Goal: Task Accomplishment & Management: Complete application form

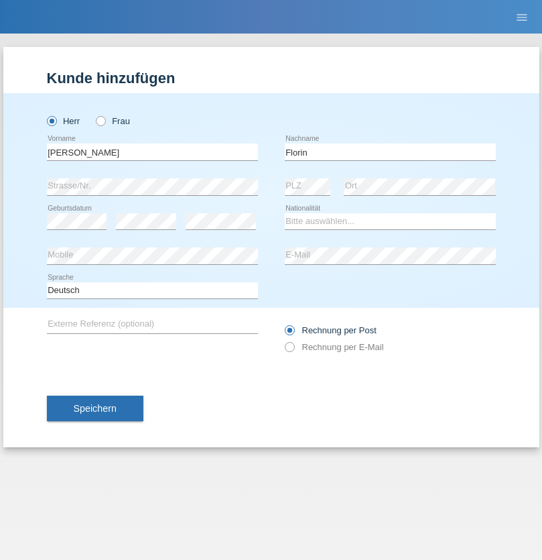
type input "Florin"
select select "RO"
select select "C"
select select "29"
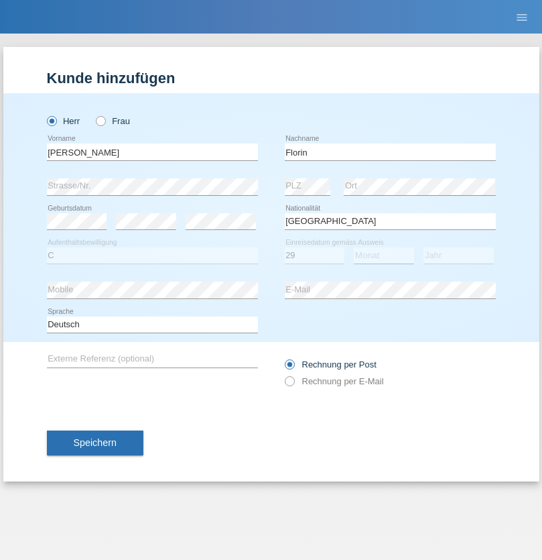
select select "02"
select select "2021"
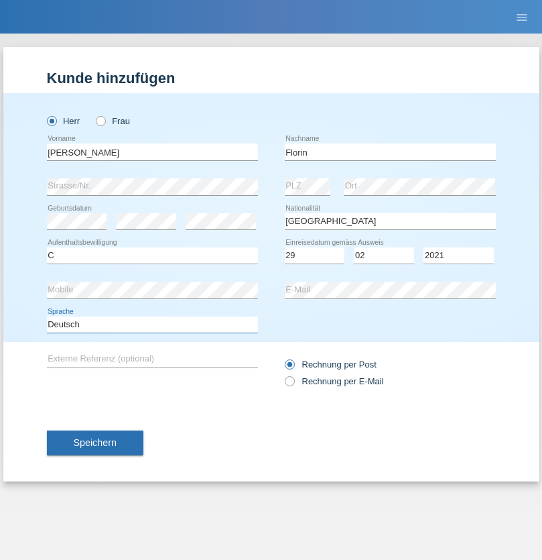
select select "en"
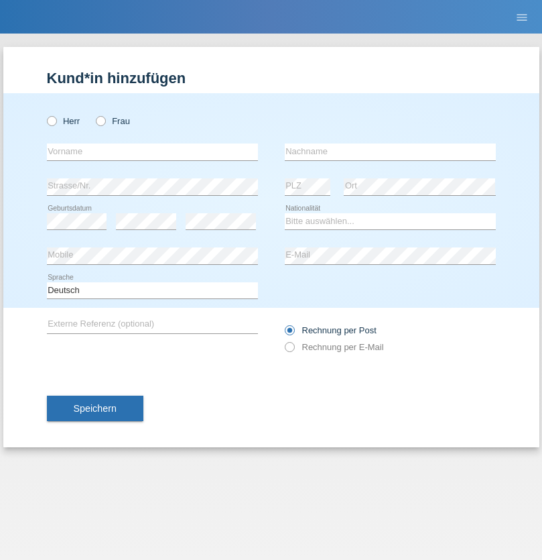
radio input "true"
click at [152, 151] on input "text" at bounding box center [152, 151] width 211 height 17
type input "Ruth"
click at [390, 151] on input "text" at bounding box center [390, 151] width 211 height 17
type input "Krebs"
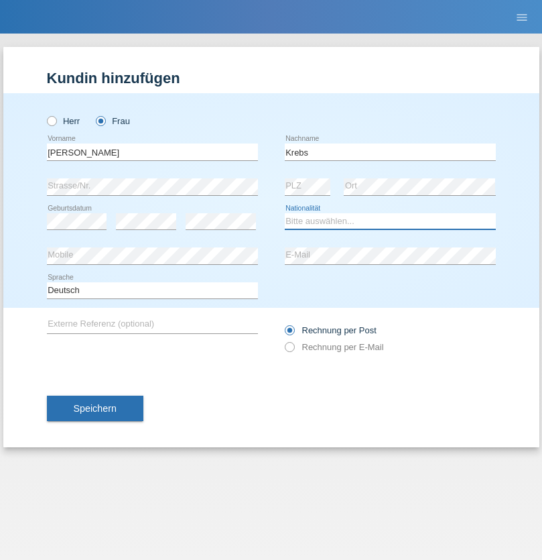
select select "CH"
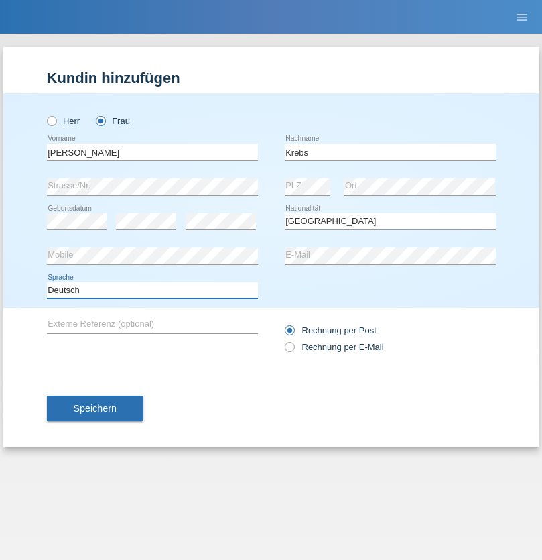
select select "en"
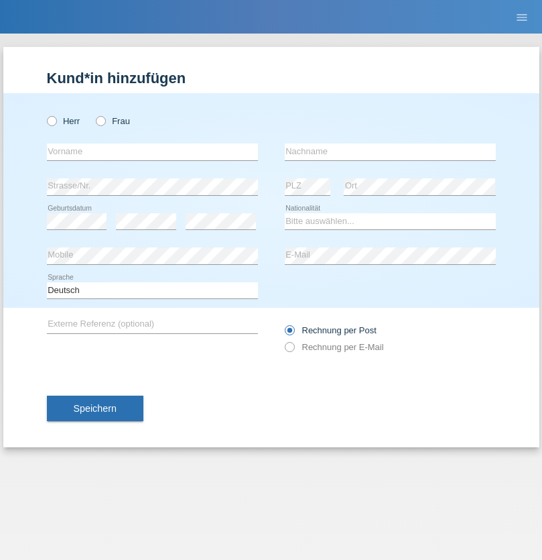
radio input "true"
click at [152, 151] on input "text" at bounding box center [152, 151] width 211 height 17
type input "Qovanaj"
click at [390, 151] on input "text" at bounding box center [390, 151] width 211 height 17
type input "Shaban"
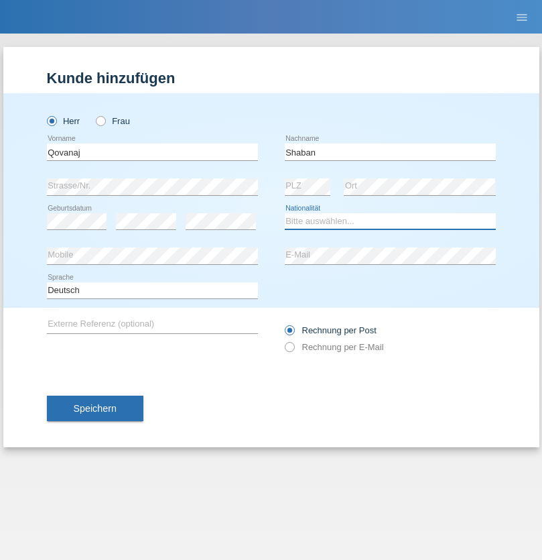
select select "CH"
radio input "true"
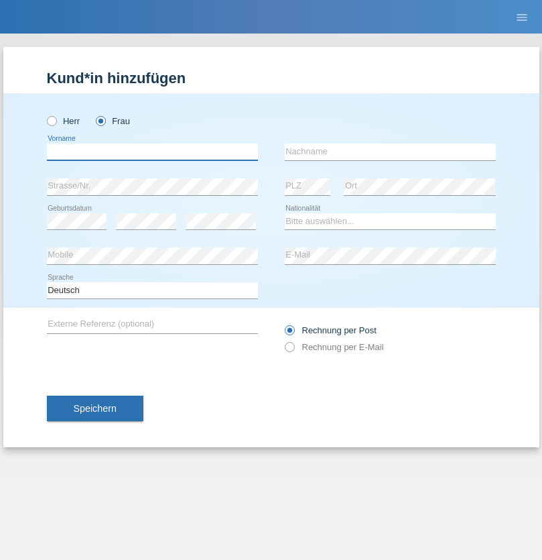
click at [152, 151] on input "text" at bounding box center [152, 151] width 211 height 17
type input "jennifer"
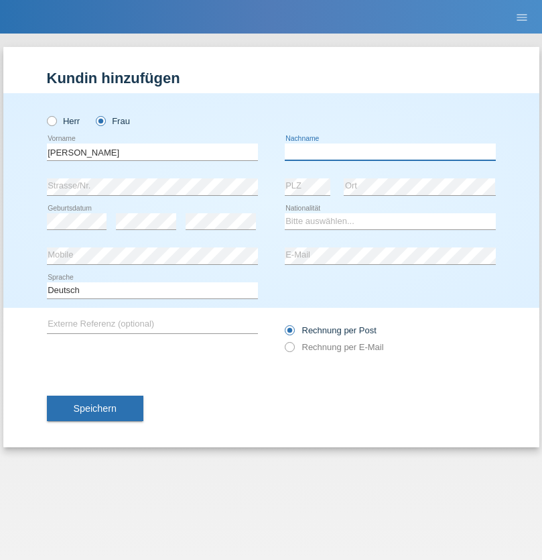
click at [390, 151] on input "text" at bounding box center [390, 151] width 211 height 17
type input "löffel"
select select "CH"
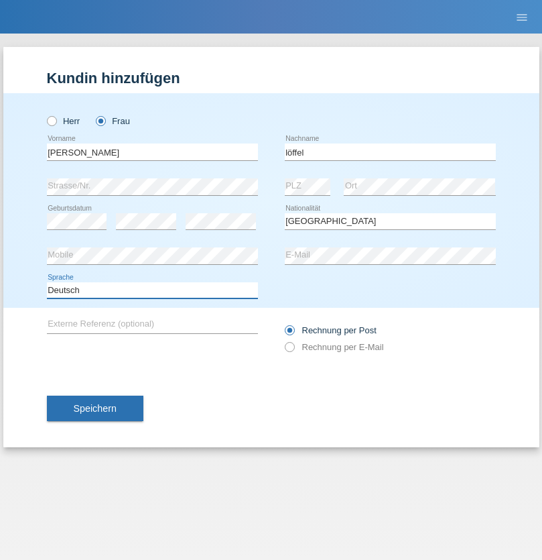
select select "en"
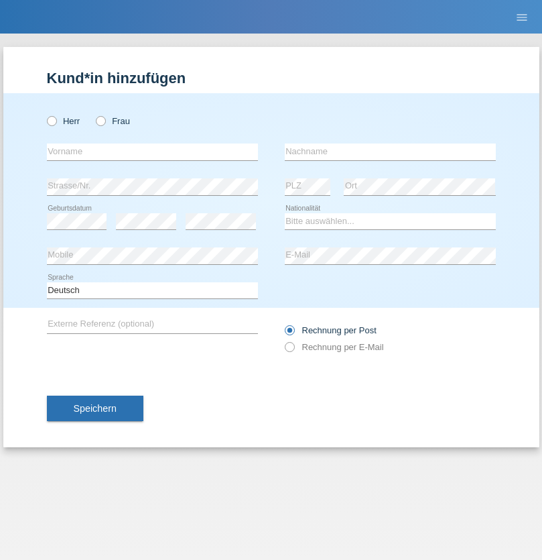
radio input "true"
click at [152, 151] on input "text" at bounding box center [152, 151] width 211 height 17
type input "Matusa"
click at [390, 151] on input "text" at bounding box center [390, 151] width 211 height 17
type input "Marian valentin"
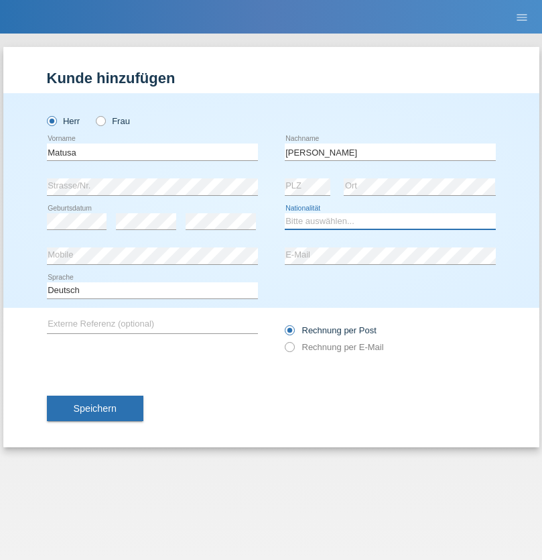
select select "RO"
select select "C"
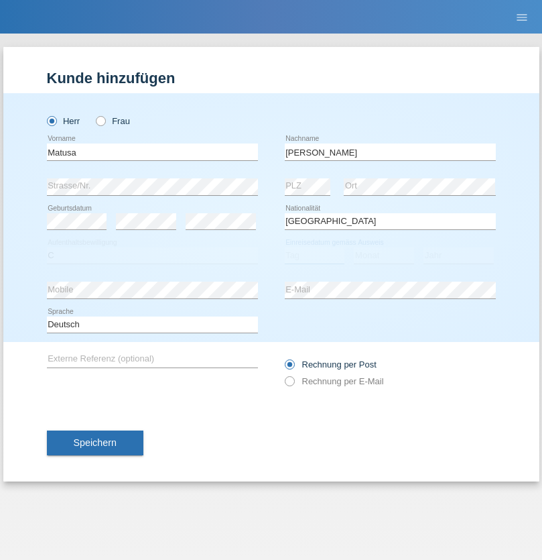
select select "01"
select select "06"
select select "2016"
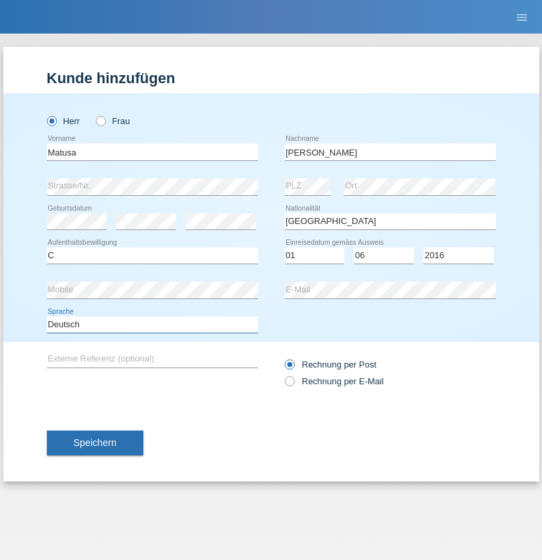
select select "en"
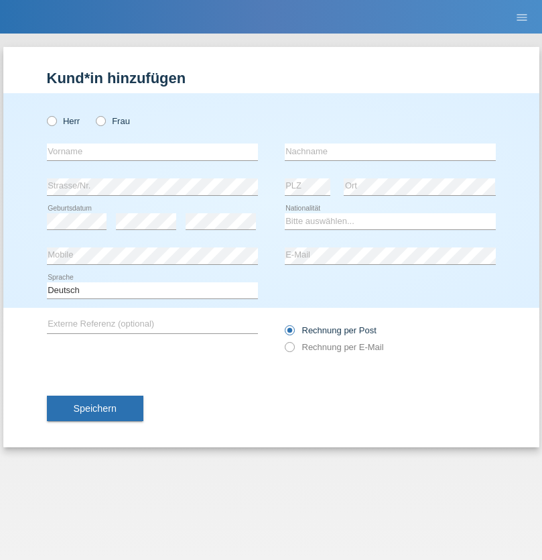
radio input "true"
click at [152, 151] on input "text" at bounding box center [152, 151] width 211 height 17
type input "[PERSON_NAME]"
click at [390, 151] on input "text" at bounding box center [390, 151] width 211 height 17
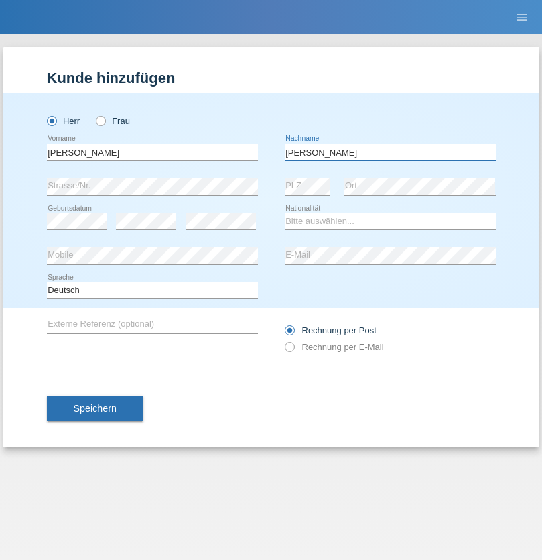
type input "[PERSON_NAME]"
select select "CH"
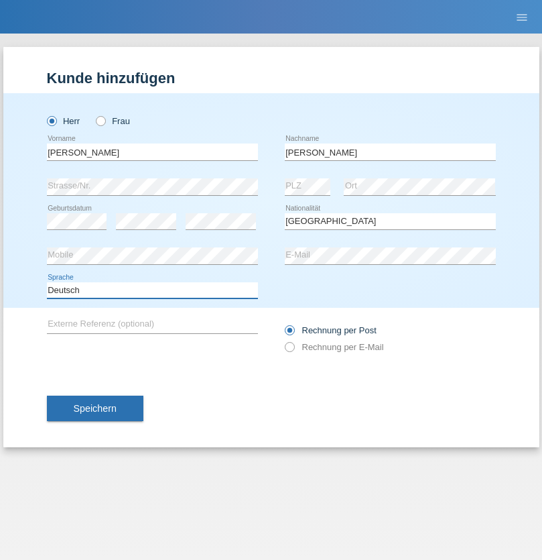
select select "en"
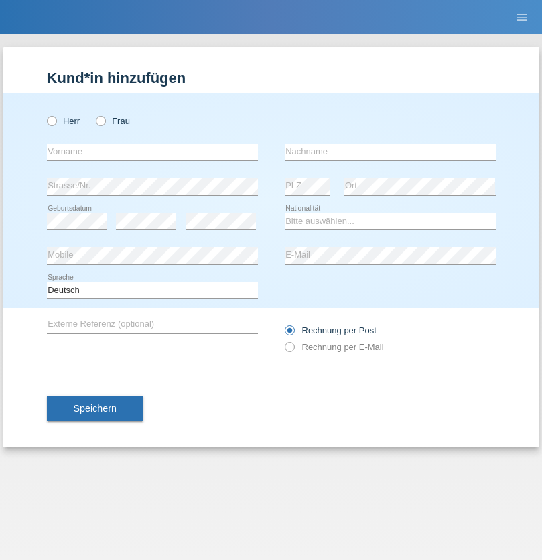
radio input "true"
click at [152, 151] on input "text" at bounding box center [152, 151] width 211 height 17
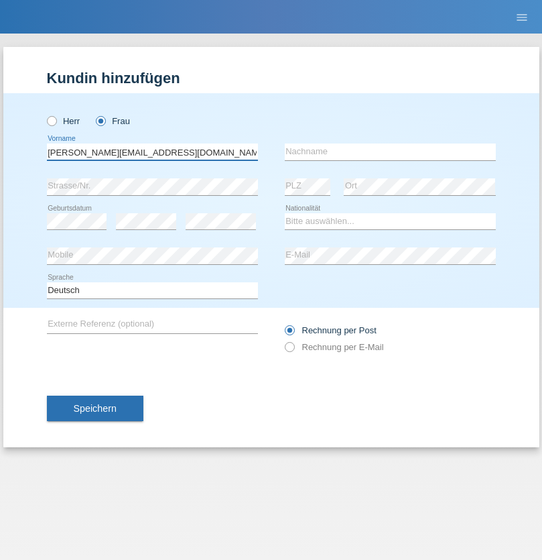
type input "Jasmine.hylaj@gmail.com"
click at [390, 151] on input "text" at bounding box center [390, 151] width 211 height 17
type input "Hylaj"
select select "CH"
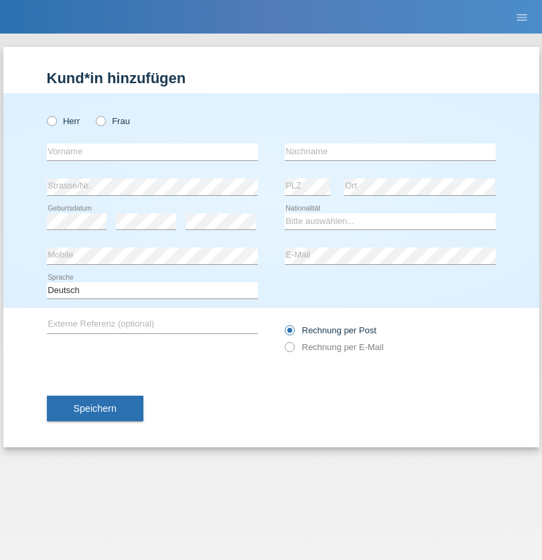
radio input "true"
click at [152, 151] on input "text" at bounding box center [152, 151] width 211 height 17
type input "luka"
click at [390, 151] on input "text" at bounding box center [390, 151] width 211 height 17
type input "kocic"
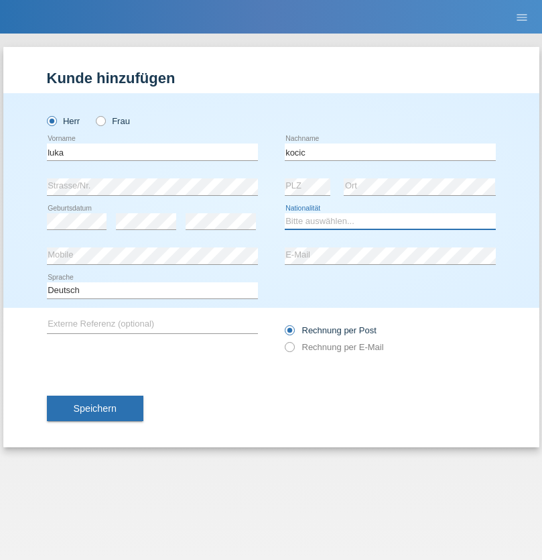
select select "RS"
select select "C"
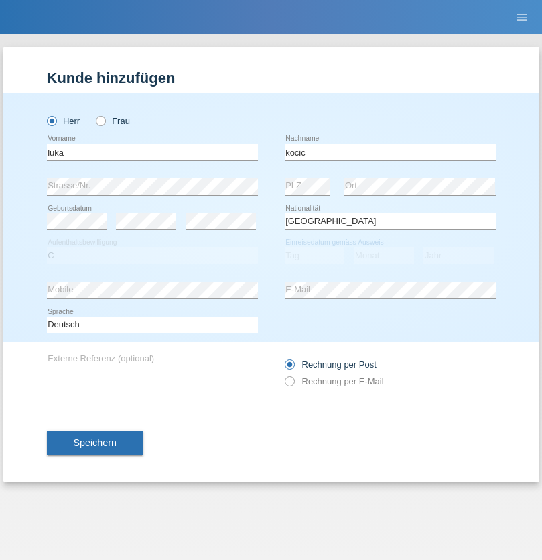
select select "21"
select select "04"
select select "1999"
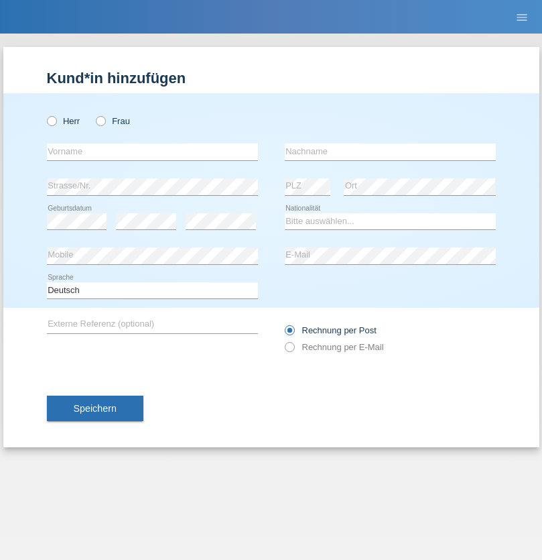
radio input "true"
click at [152, 151] on input "text" at bounding box center [152, 151] width 211 height 17
type input "Marian"
click at [390, 151] on input "text" at bounding box center [390, 151] width 211 height 17
type input "Matusa"
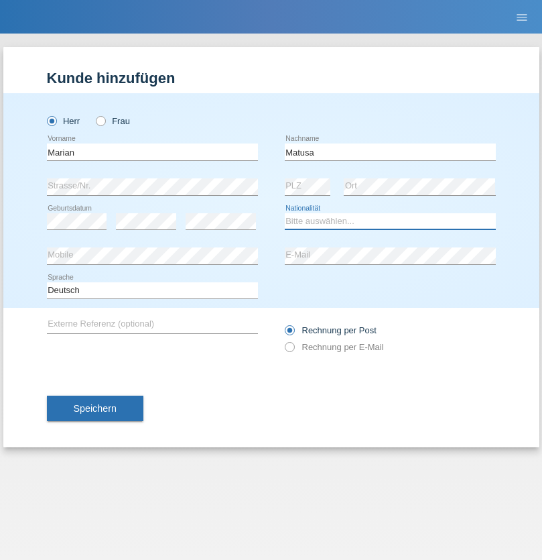
select select "RO"
select select "C"
select select "01"
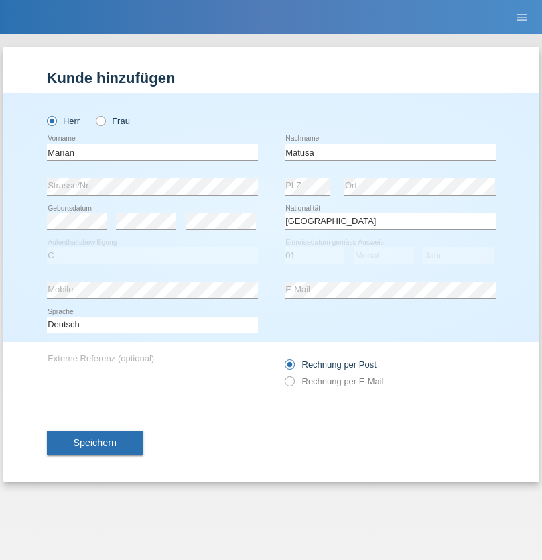
select select "06"
select select "2016"
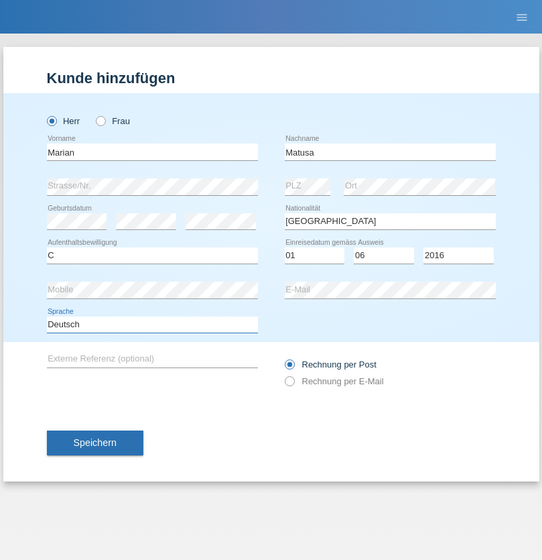
select select "en"
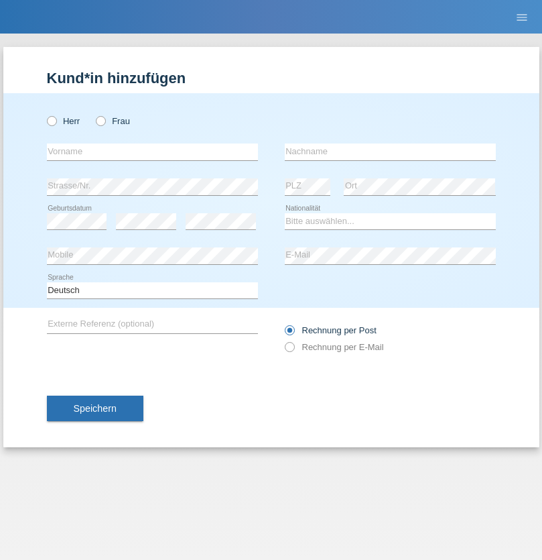
radio input "true"
click at [152, 151] on input "text" at bounding box center [152, 151] width 211 height 17
type input "[PERSON_NAME]"
click at [390, 151] on input "text" at bounding box center [390, 151] width 211 height 17
type input "Weinlein"
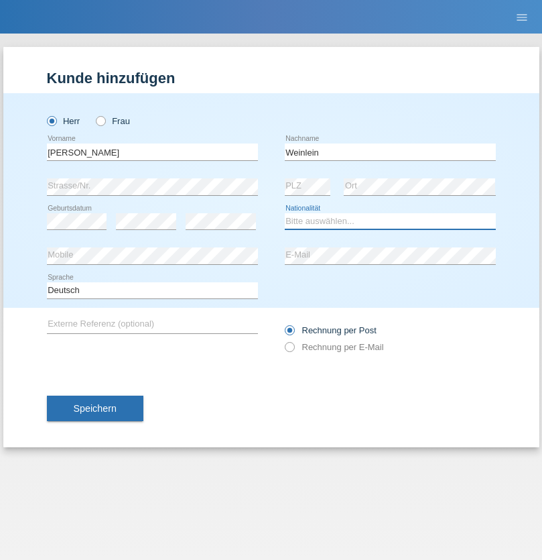
select select "CH"
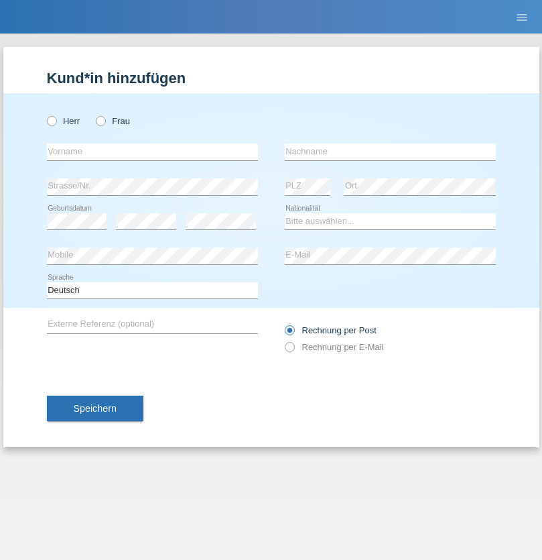
radio input "true"
click at [152, 151] on input "text" at bounding box center [152, 151] width 211 height 17
type input "Jashari lmeri"
click at [390, 151] on input "text" at bounding box center [390, 151] width 211 height 17
type input "Rabije"
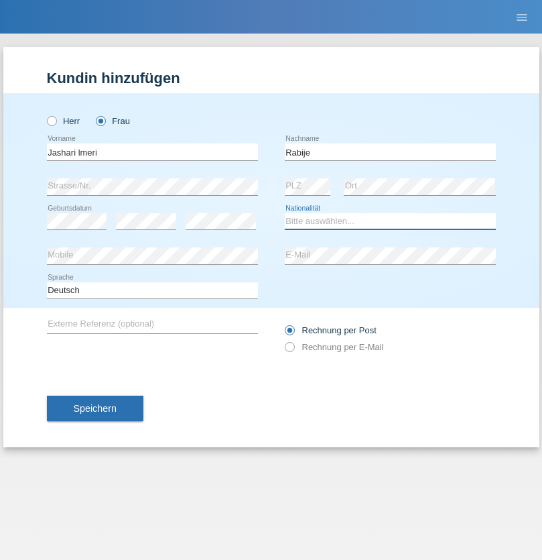
select select "CH"
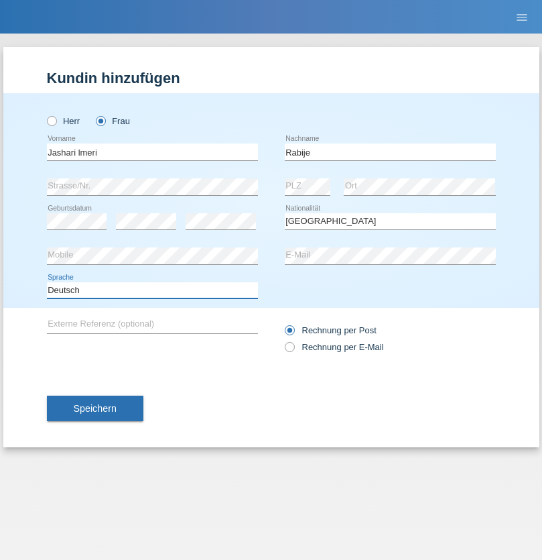
select select "en"
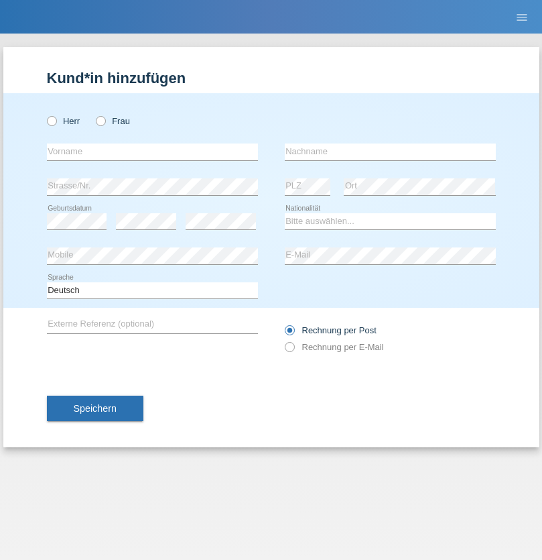
radio input "true"
click at [152, 151] on input "text" at bounding box center [152, 151] width 211 height 17
type input "firat"
click at [390, 151] on input "text" at bounding box center [390, 151] width 211 height 17
type input "kara"
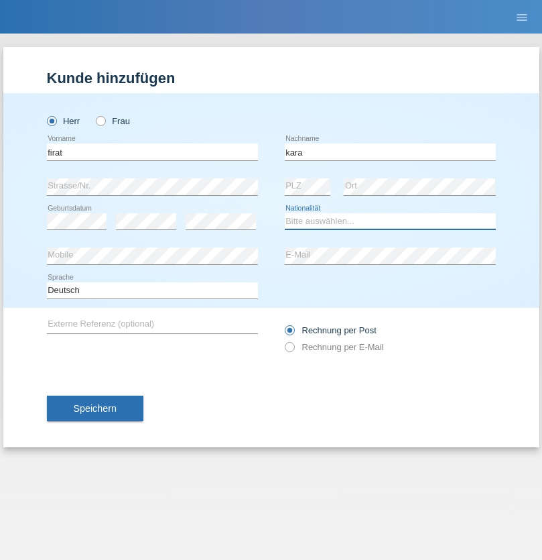
select select "CH"
radio input "true"
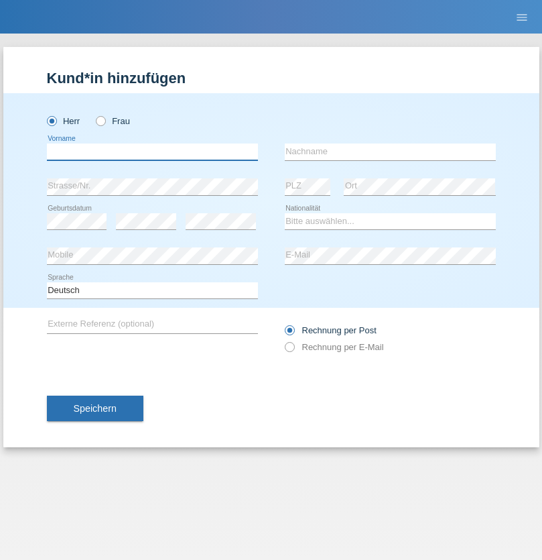
click at [152, 151] on input "text" at bounding box center [152, 151] width 211 height 17
type input "Gigov"
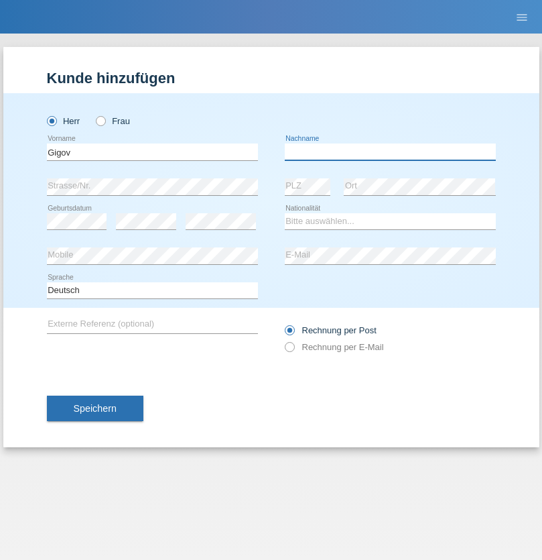
click at [390, 151] on input "text" at bounding box center [390, 151] width 211 height 17
type input "Zhan"
select select "BG"
select select "C"
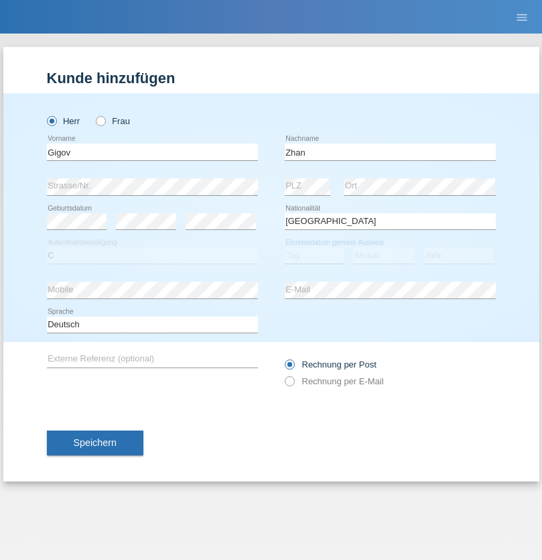
select select "23"
select select "10"
select select "2021"
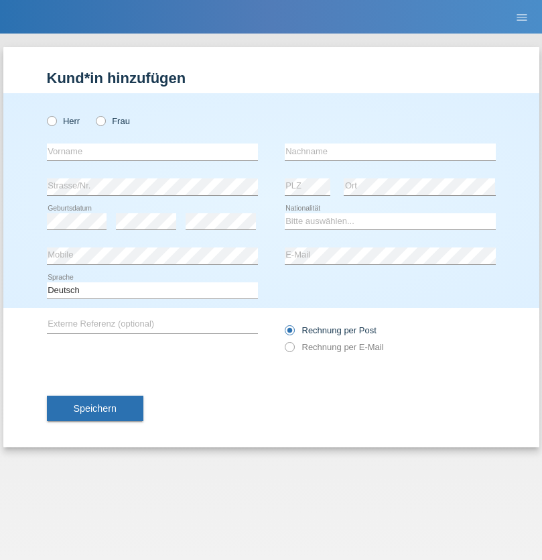
radio input "true"
click at [152, 151] on input "text" at bounding box center [152, 151] width 211 height 17
type input "Amand"
click at [390, 151] on input "text" at bounding box center [390, 151] width 211 height 17
type input "Pires"
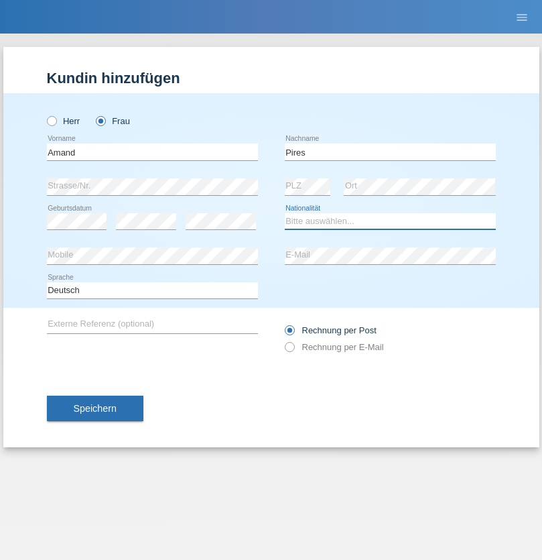
select select "CH"
radio input "true"
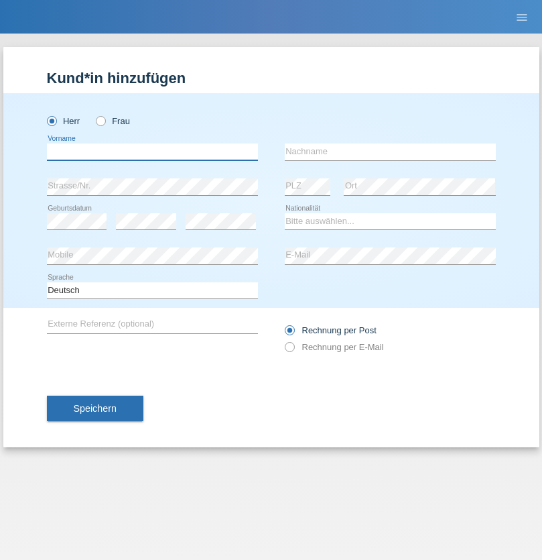
click at [152, 151] on input "text" at bounding box center [152, 151] width 211 height 17
type input "[PERSON_NAME]"
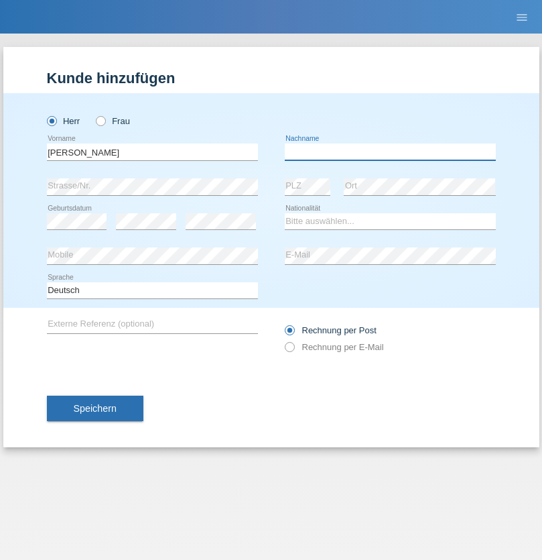
click at [390, 151] on input "text" at bounding box center [390, 151] width 211 height 17
type input "Saidi"
select select "CH"
radio input "true"
click at [152, 151] on input "text" at bounding box center [152, 151] width 211 height 17
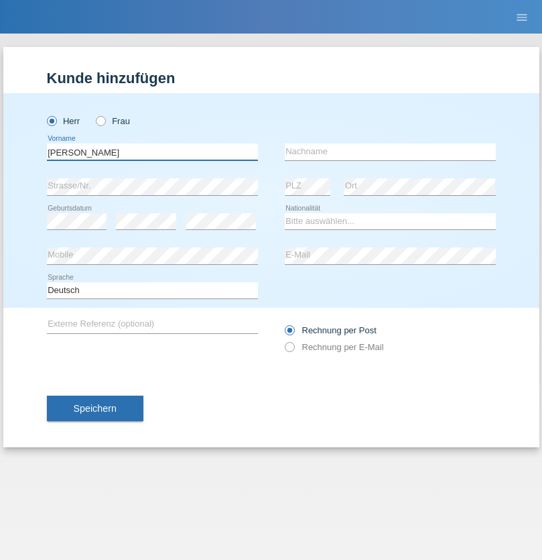
type input "[PERSON_NAME]"
click at [390, 151] on input "text" at bounding box center [390, 151] width 211 height 17
type input "Branquinho Alexander"
select select "PT"
select select "C"
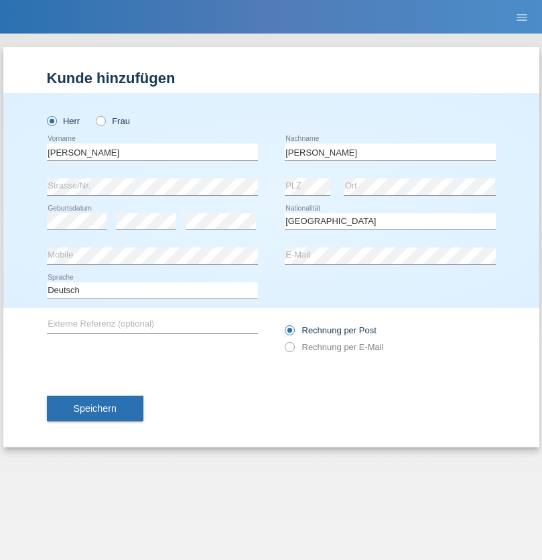
select select "23"
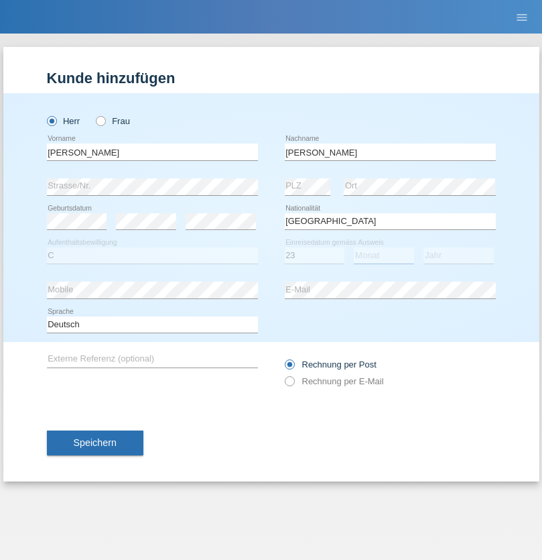
select select "08"
select select "2021"
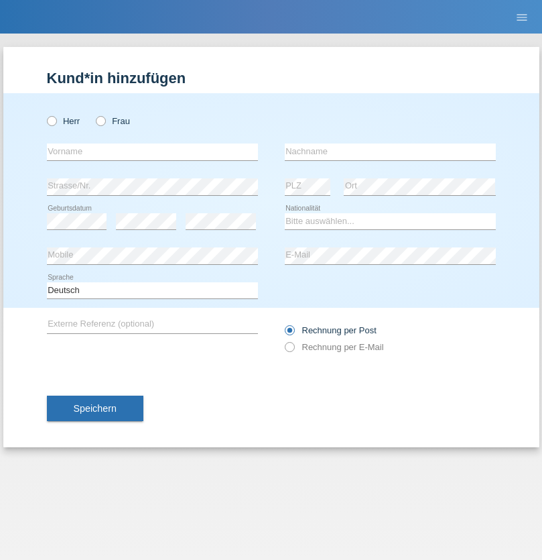
radio input "true"
click at [152, 151] on input "text" at bounding box center [152, 151] width 211 height 17
type input "[PERSON_NAME]"
click at [390, 151] on input "text" at bounding box center [390, 151] width 211 height 17
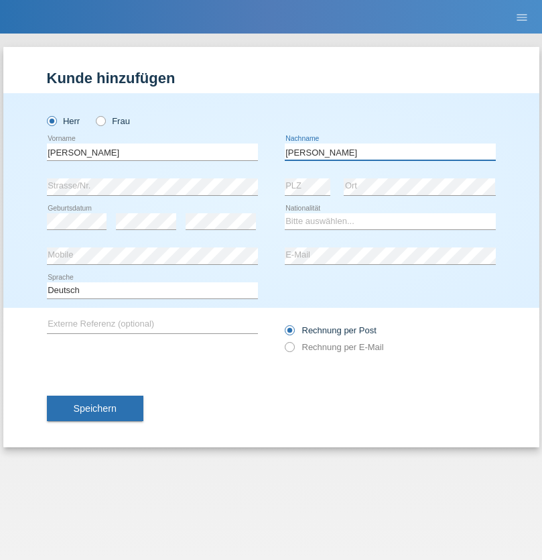
type input "[PERSON_NAME]"
select select "CH"
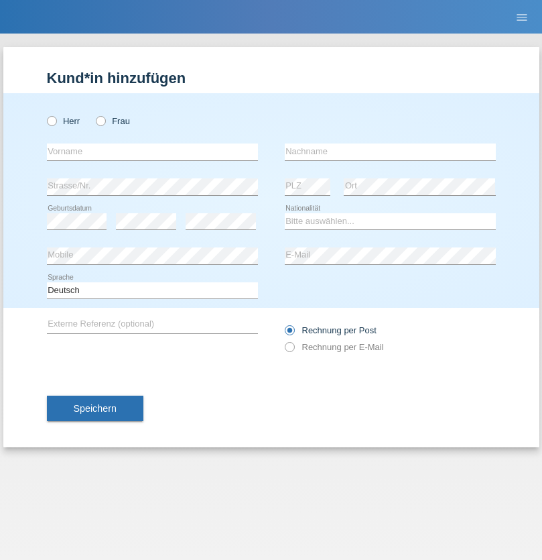
radio input "true"
click at [152, 151] on input "text" at bounding box center [152, 151] width 211 height 17
type input "Szilvia"
click at [390, 151] on input "text" at bounding box center [390, 151] width 211 height 17
type input "Olakh"
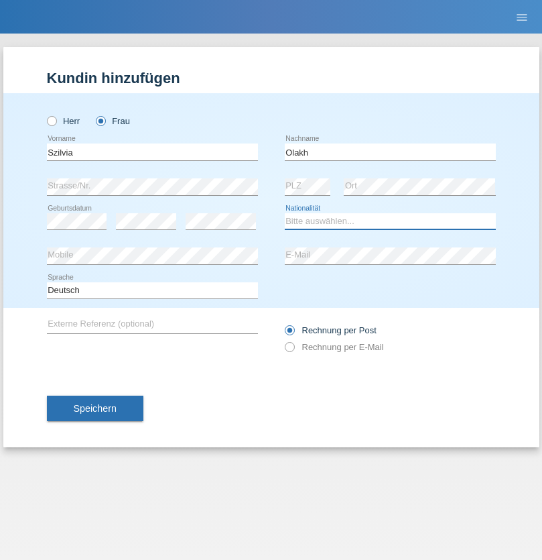
select select "UA"
select select "C"
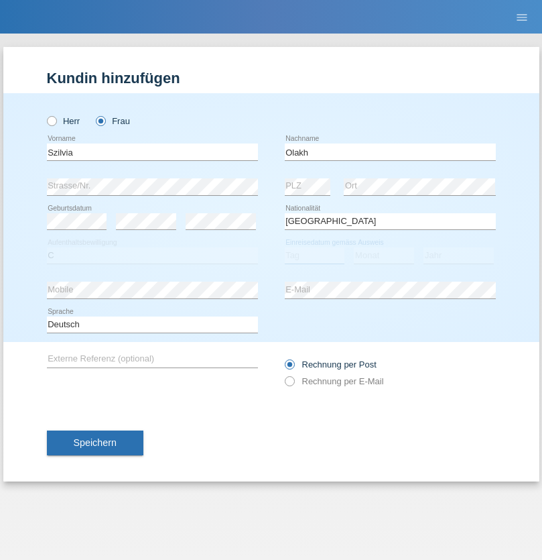
select select "16"
select select "09"
select select "2021"
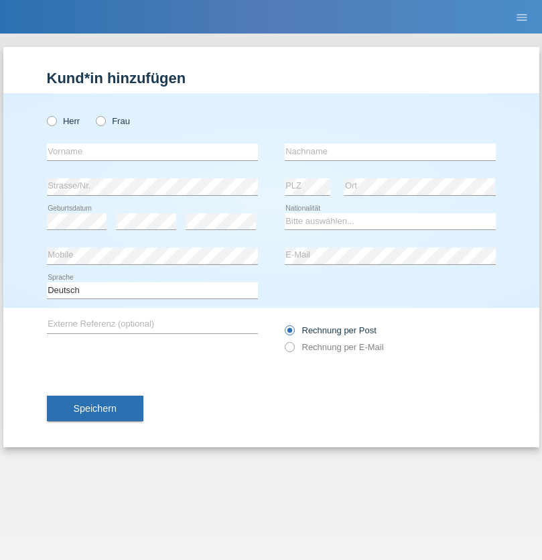
radio input "true"
click at [152, 151] on input "text" at bounding box center [152, 151] width 211 height 17
type input "Asrit"
click at [390, 151] on input "text" at bounding box center [390, 151] width 211 height 17
type input "Kupa"
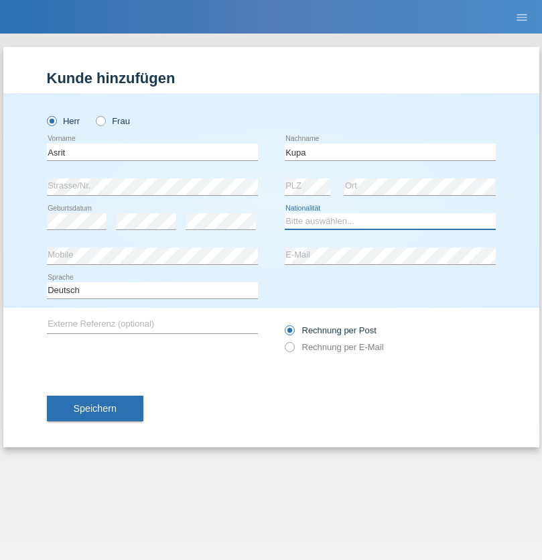
select select "MK"
select select "C"
select select "27"
select select "05"
radio input "true"
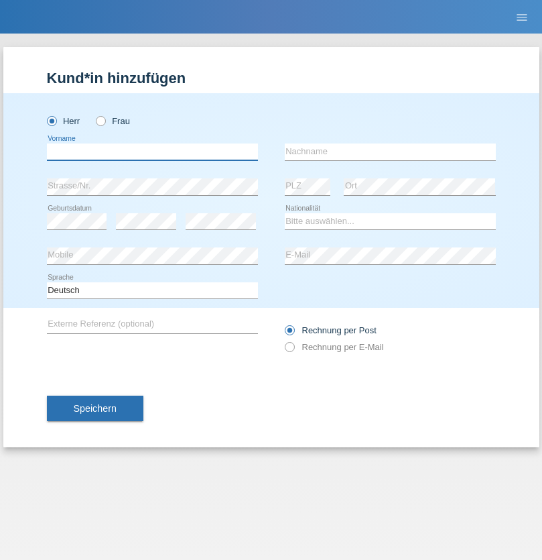
click at [152, 151] on input "text" at bounding box center [152, 151] width 211 height 17
type input "Ibrahim"
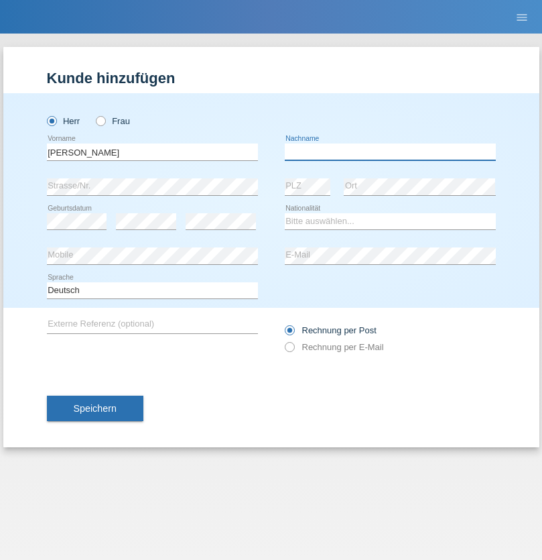
click at [390, 151] on input "text" at bounding box center [390, 151] width 211 height 17
type input "Abbas"
select select "SY"
select select "C"
select select "16"
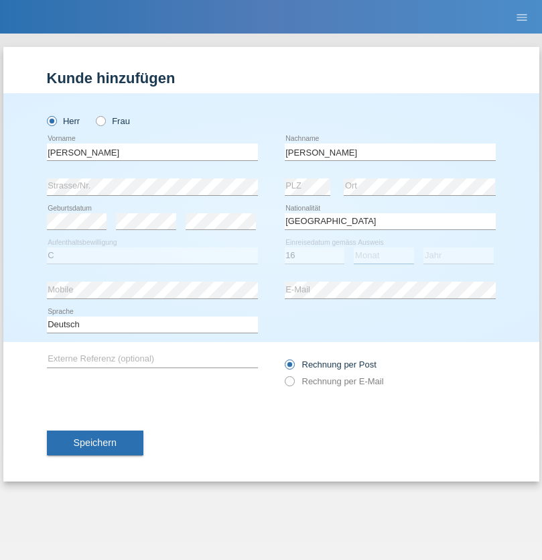
select select "09"
select select "2021"
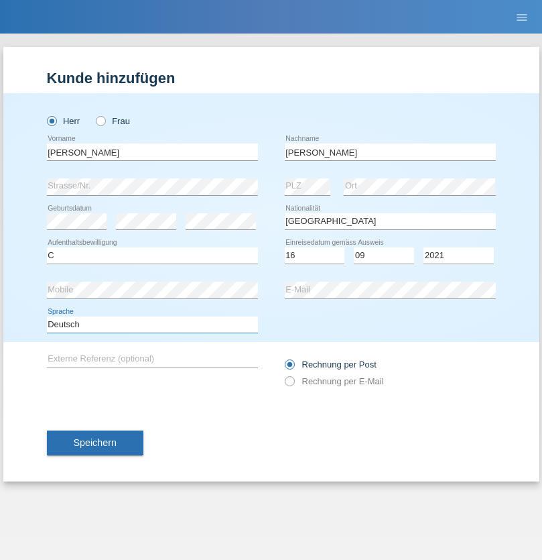
select select "en"
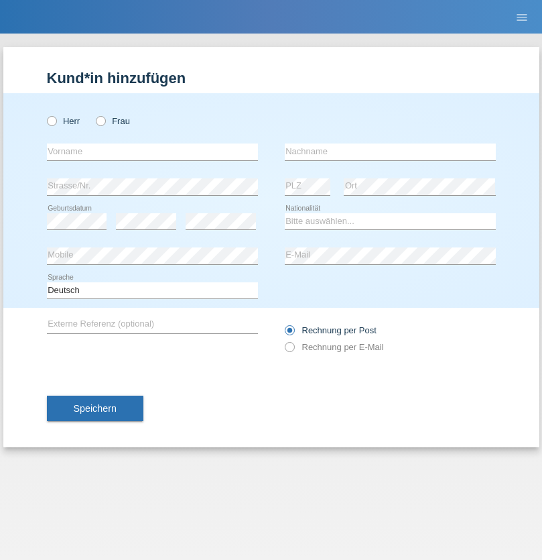
radio input "true"
select select "CH"
radio input "true"
click at [152, 151] on input "text" at bounding box center [152, 151] width 211 height 17
type input "[PERSON_NAME]"
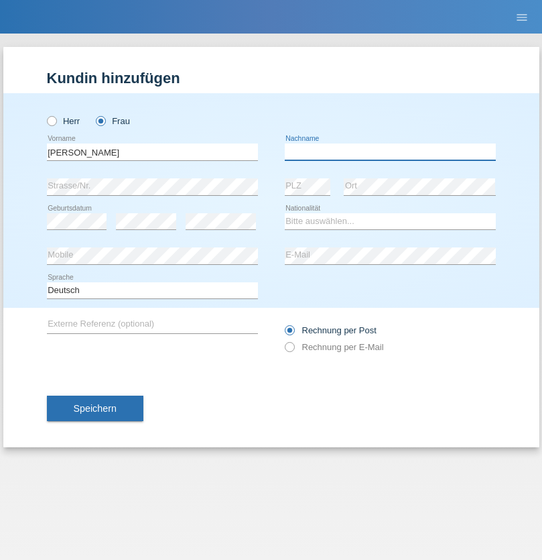
click at [390, 151] on input "text" at bounding box center [390, 151] width 211 height 17
type input "Bacic"
select select "CH"
